Goal: Transaction & Acquisition: Purchase product/service

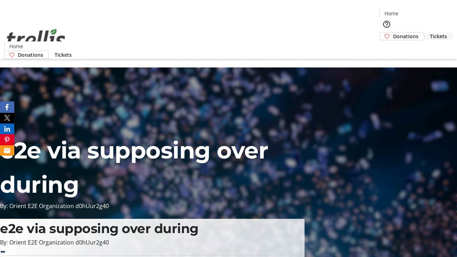
click at [430, 32] on span "Tickets" at bounding box center [438, 35] width 17 height 7
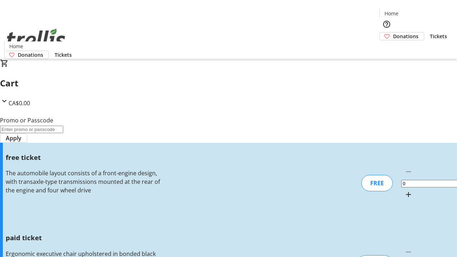
type input "1"
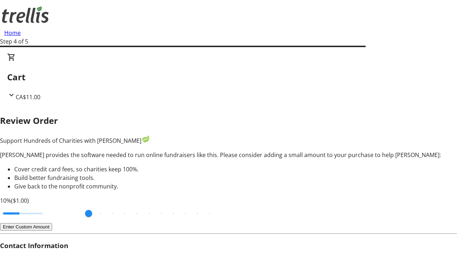
type input "FREE"
